Goal: Task Accomplishment & Management: Use online tool/utility

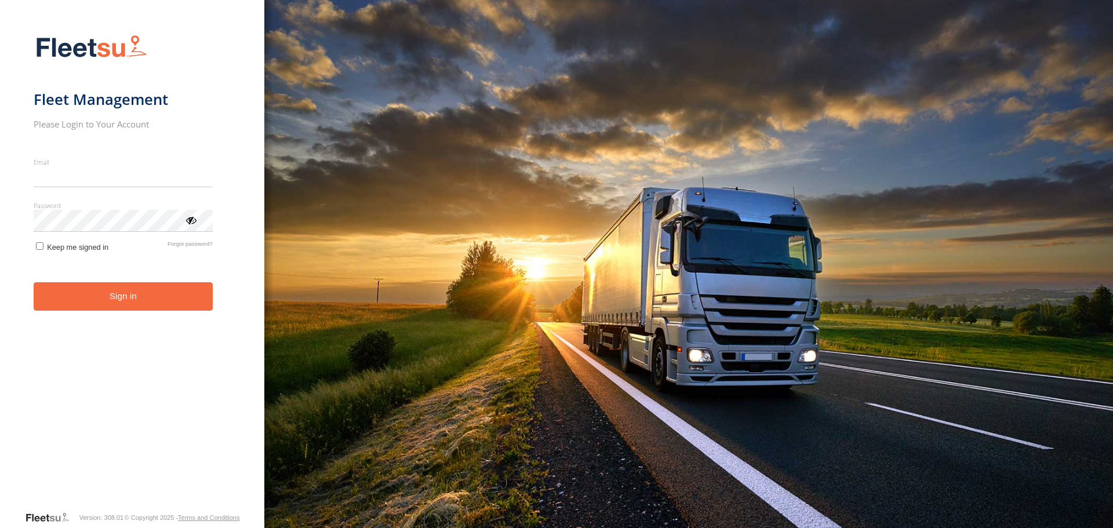
type input "**********"
click at [146, 299] on button "Sign in" at bounding box center [123, 296] width 179 height 28
click at [123, 296] on button "Sign in" at bounding box center [123, 296] width 179 height 28
